Goal: Task Accomplishment & Management: Complete application form

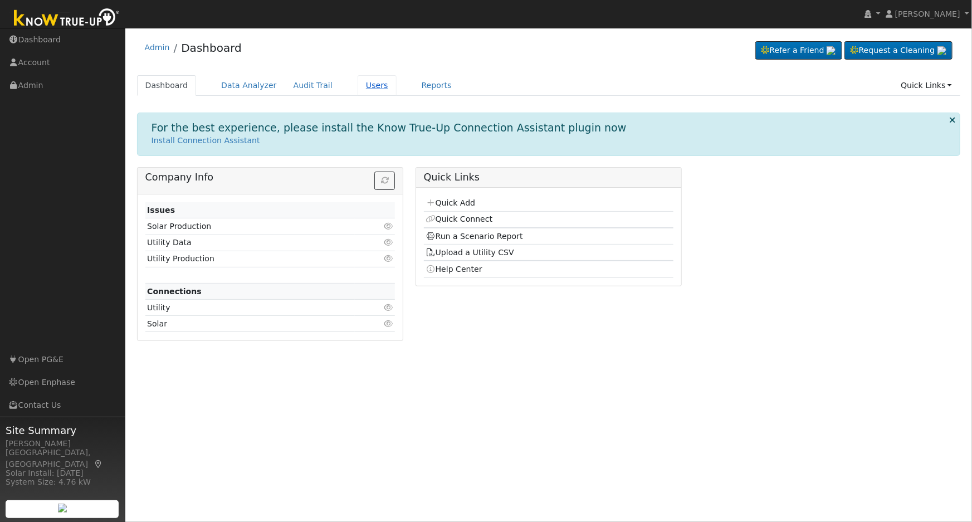
click at [357, 88] on link "Users" at bounding box center [376, 85] width 39 height 21
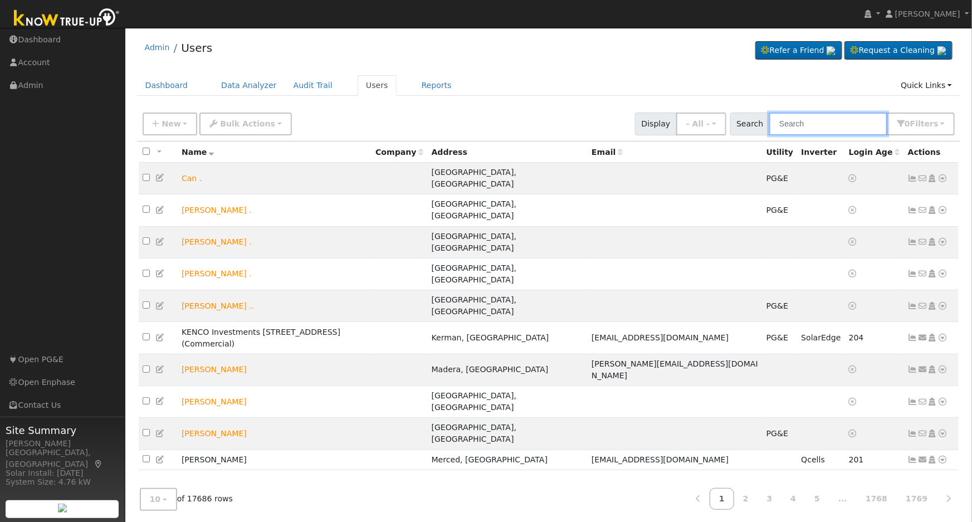
click at [817, 127] on input "text" at bounding box center [828, 123] width 118 height 23
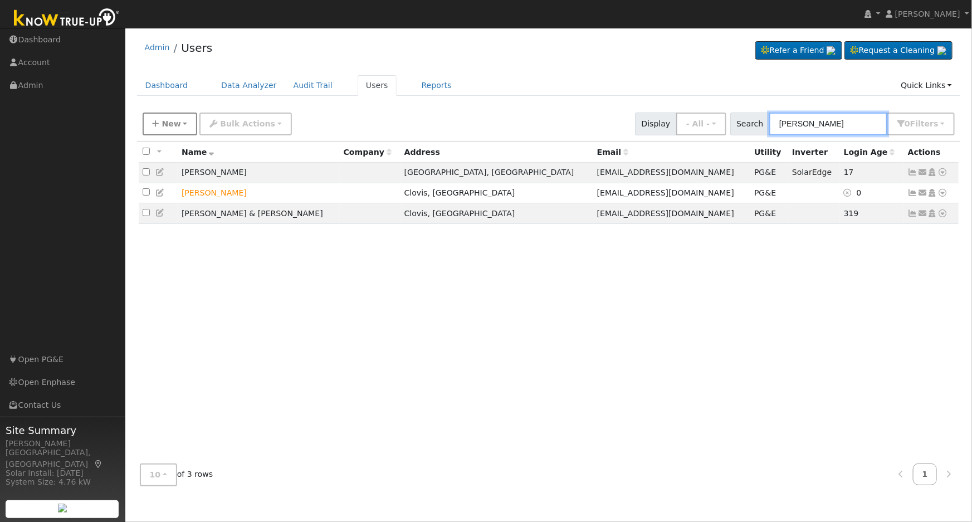
type input "[PERSON_NAME]"
click at [175, 124] on span "New" at bounding box center [170, 123] width 19 height 9
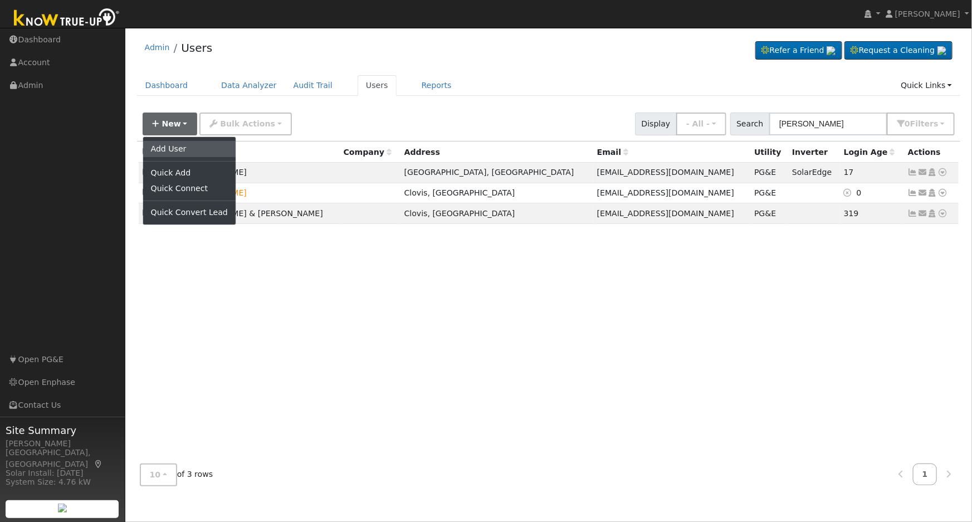
click at [192, 150] on link "Add User" at bounding box center [189, 149] width 92 height 16
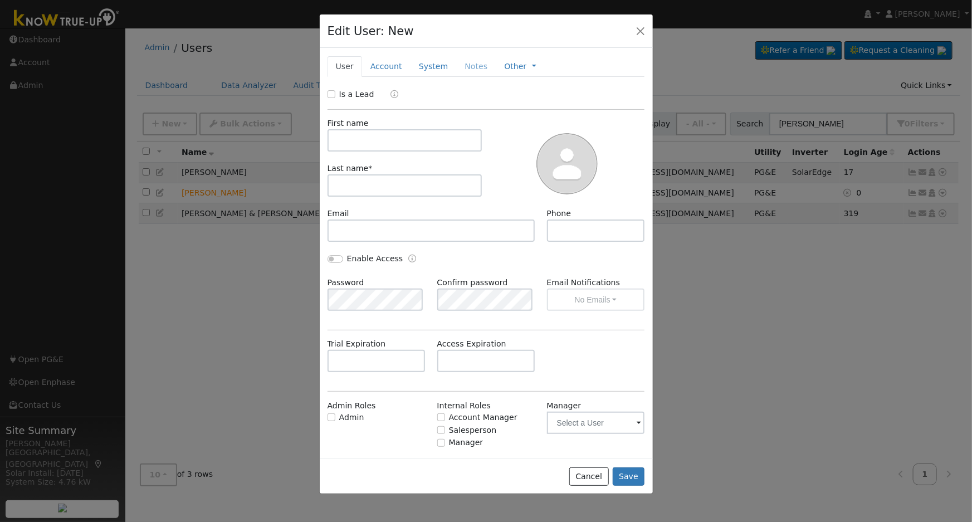
click at [335, 95] on div "Is a Lead" at bounding box center [352, 95] width 50 height 12
click at [328, 95] on input "Is a Lead" at bounding box center [331, 94] width 8 height 8
checkbox input "true"
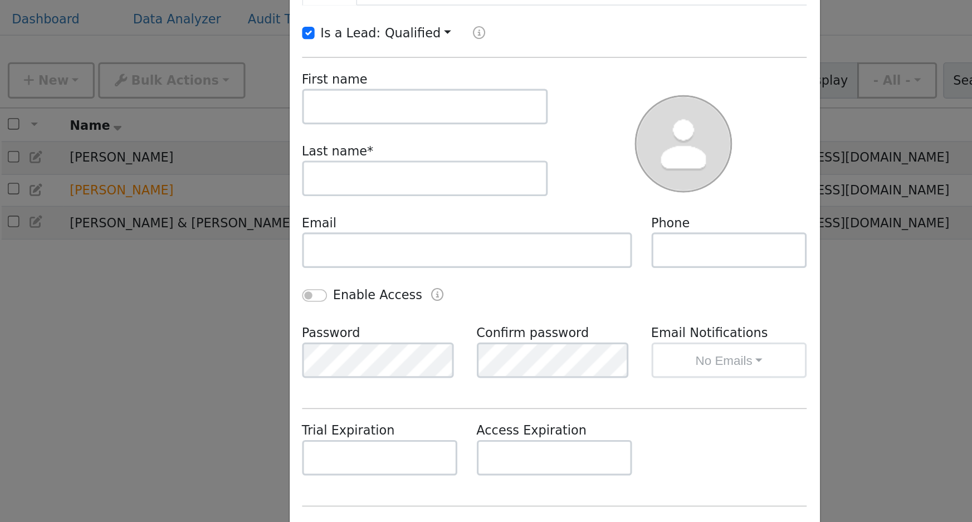
click at [365, 127] on div "First name" at bounding box center [404, 134] width 166 height 34
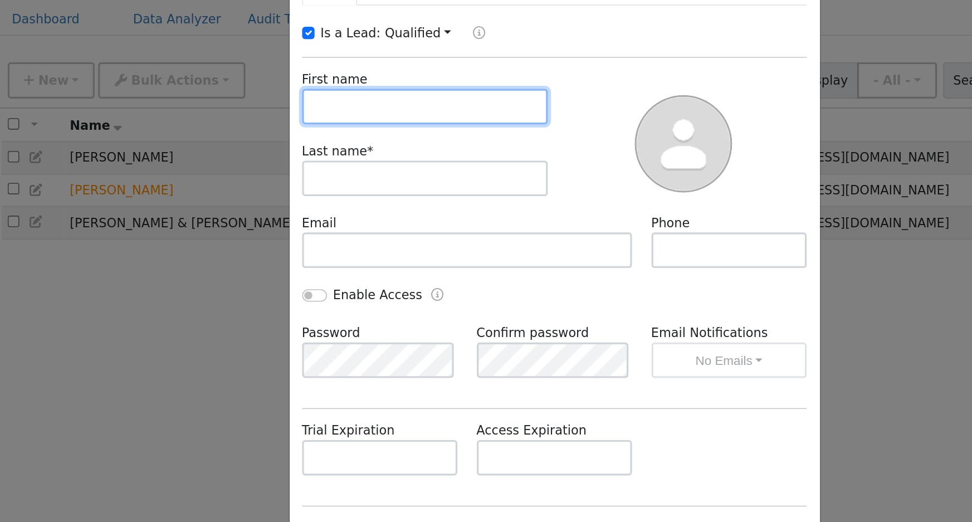
click at [350, 138] on input "text" at bounding box center [404, 140] width 155 height 22
type input "Richard"
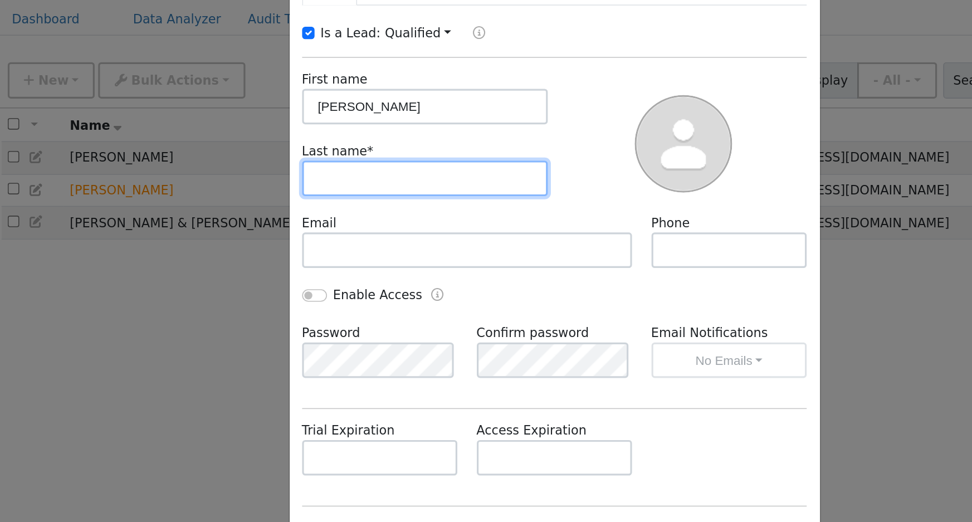
click at [428, 187] on input "text" at bounding box center [404, 185] width 155 height 22
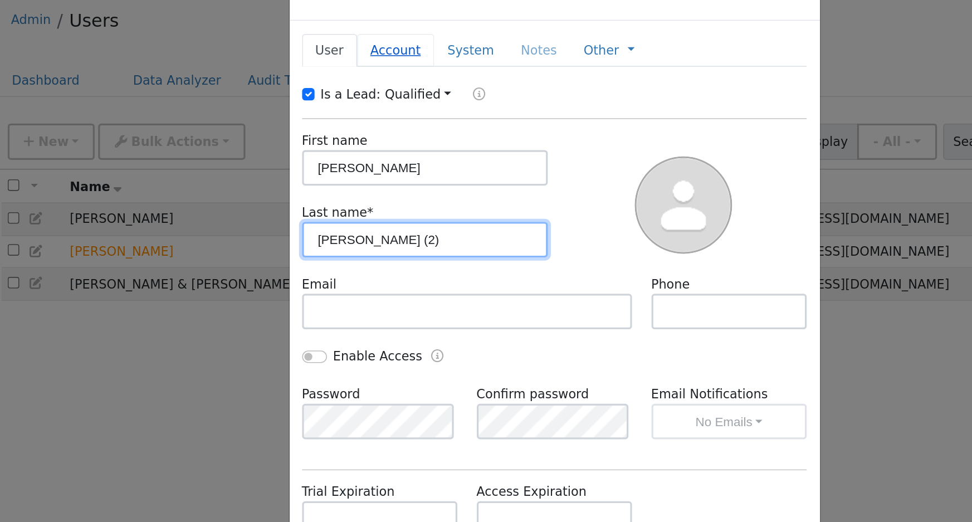
type input "Hernandez (2)"
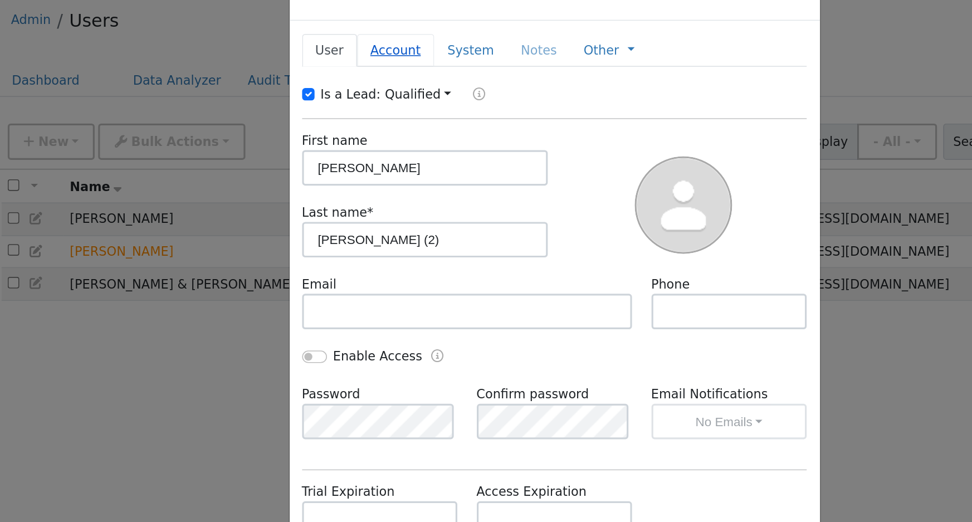
click at [379, 63] on link "Account" at bounding box center [386, 66] width 48 height 21
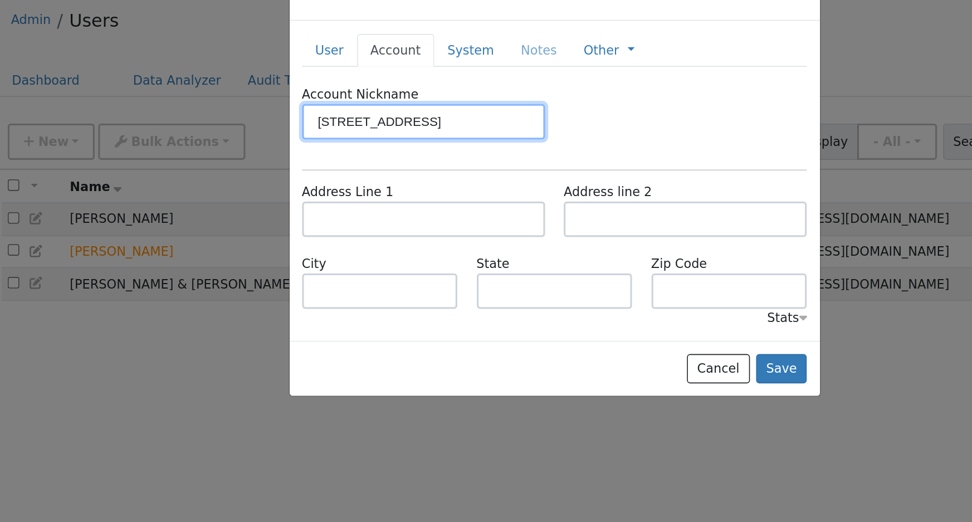
type input "363 East International Ave."
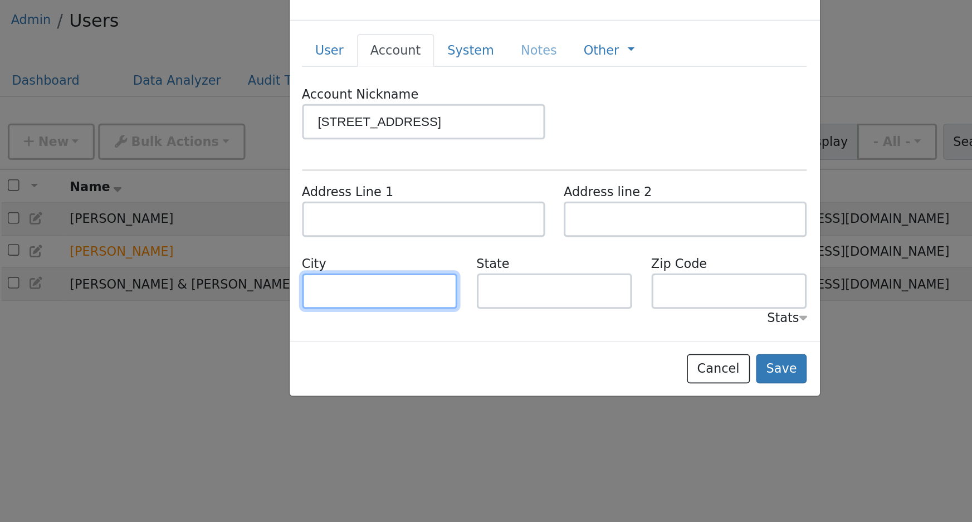
click at [395, 213] on input "text" at bounding box center [376, 218] width 98 height 22
type input "Clovis"
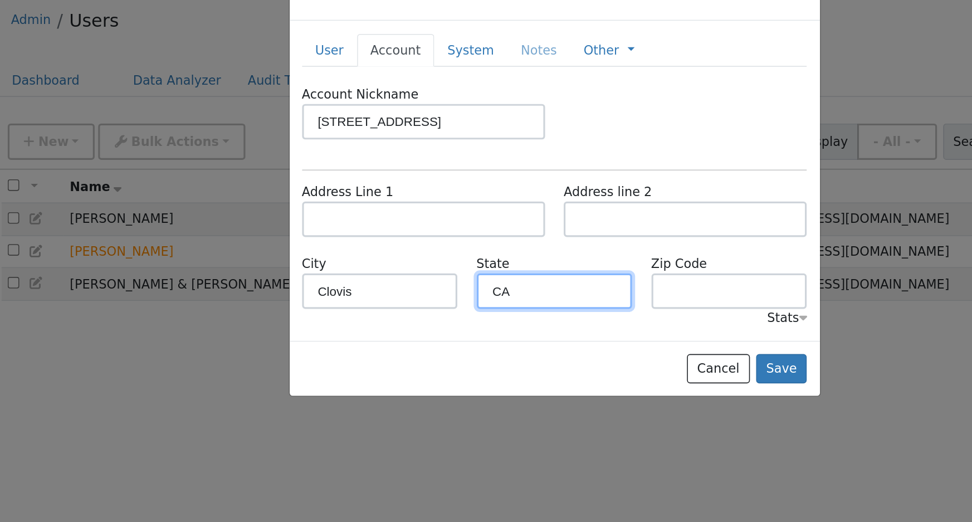
type input "CA"
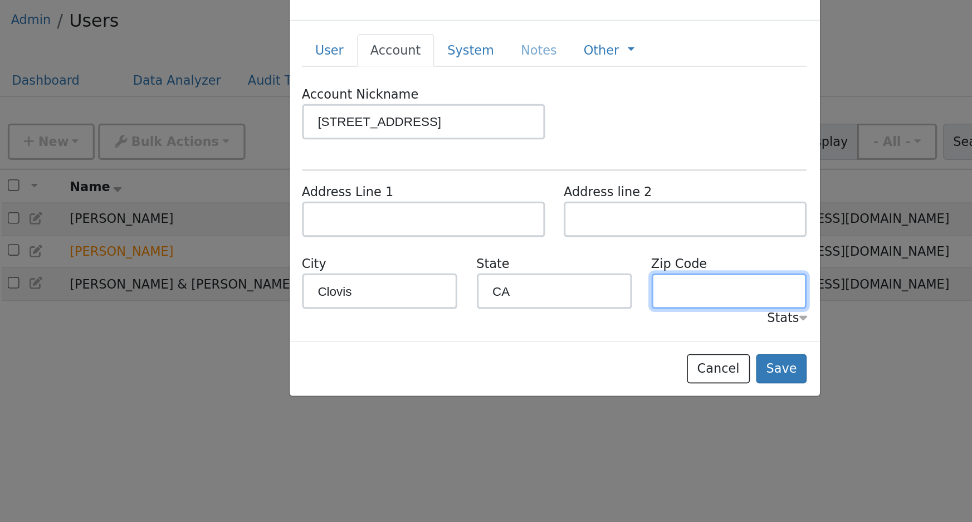
click at [591, 219] on input "text" at bounding box center [596, 218] width 98 height 22
type input "93619"
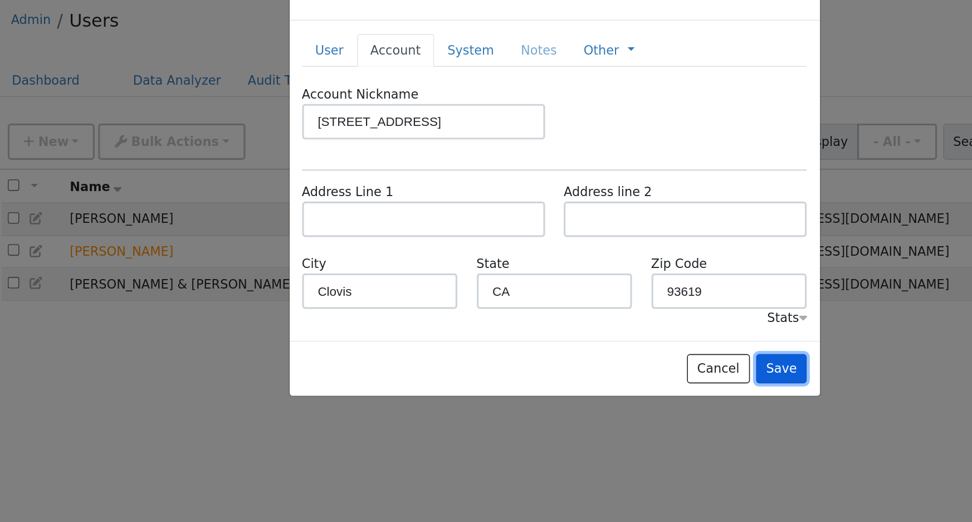
drag, startPoint x: 634, startPoint y: 267, endPoint x: 583, endPoint y: 138, distance: 138.7
click at [586, 139] on div "Edit User: New Select an Ac... New Account Nickname Cancel Create Are you sure …" at bounding box center [486, 149] width 334 height 271
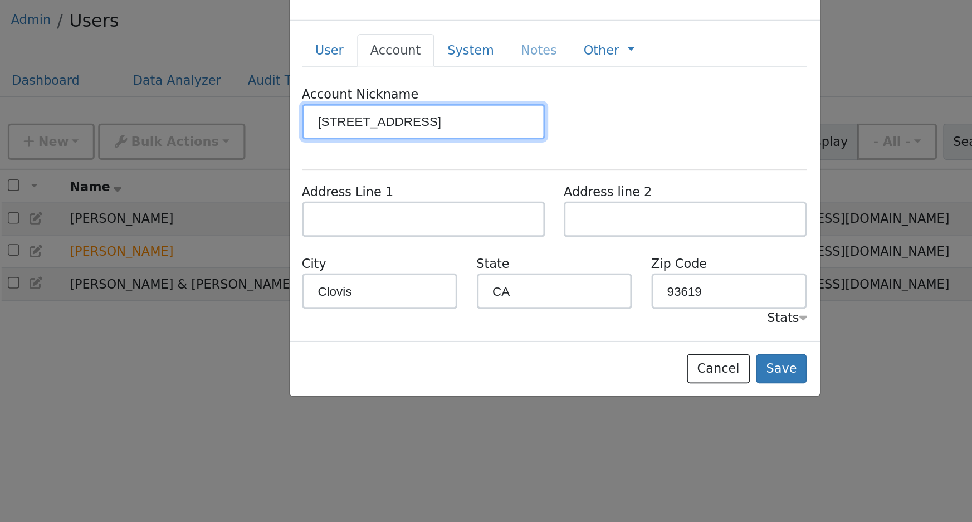
click at [349, 110] on input "363 East International Ave." at bounding box center [403, 111] width 153 height 22
type input "3631 East International Ave."
click at [449, 109] on input "3631 East International Ave." at bounding box center [403, 111] width 153 height 22
click at [450, 109] on input "3631 East International Ave." at bounding box center [403, 111] width 153 height 22
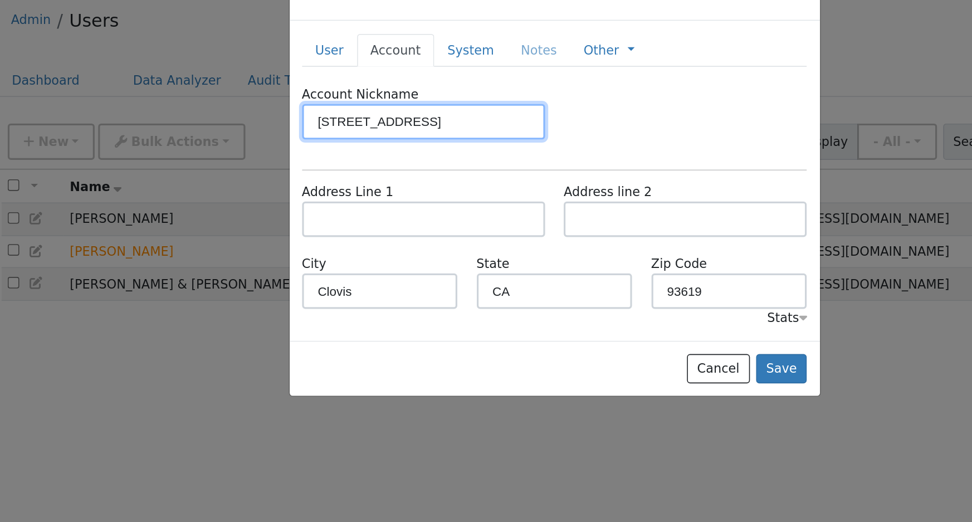
click at [450, 109] on input "3631 East International Ave." at bounding box center [403, 111] width 153 height 22
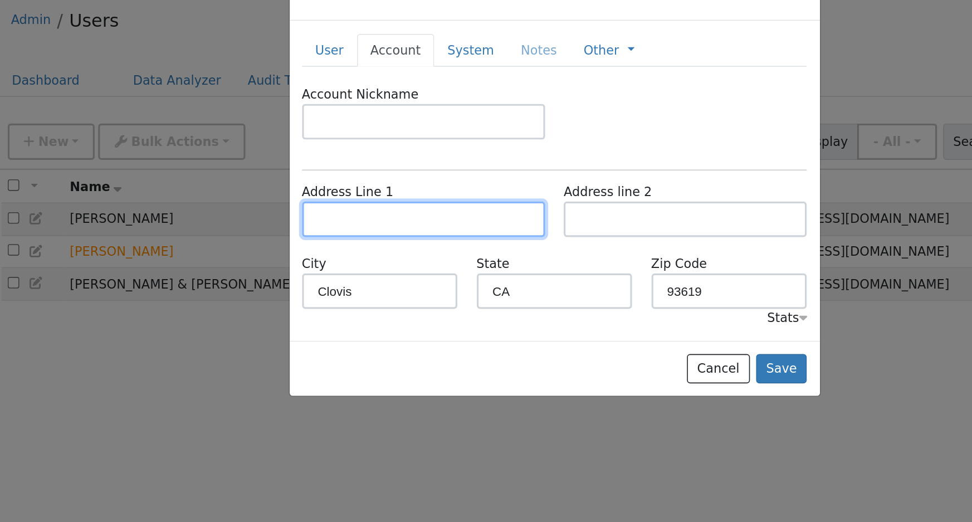
click at [371, 168] on input "text" at bounding box center [403, 172] width 153 height 22
paste input "3631 East International Ave."
type input "3631 East International Ave."
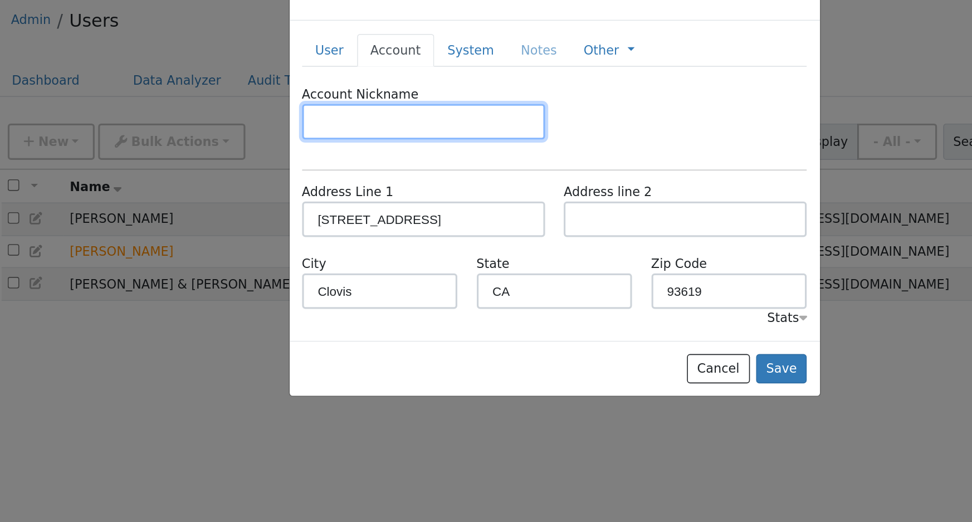
click at [364, 113] on input "text" at bounding box center [403, 111] width 153 height 22
type input "Rental"
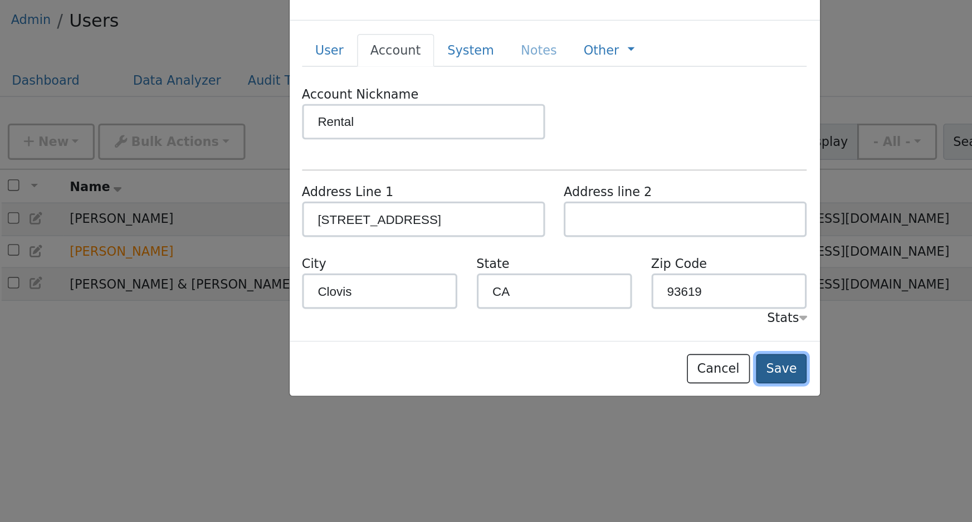
click at [639, 265] on button "Save" at bounding box center [628, 266] width 32 height 19
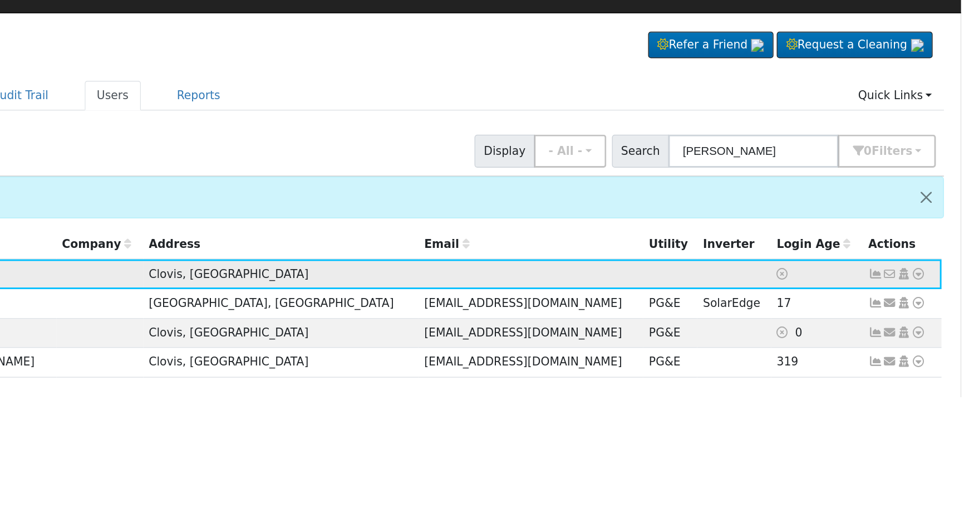
click at [925, 210] on icon at bounding box center [925, 209] width 10 height 8
